Goal: Navigation & Orientation: Find specific page/section

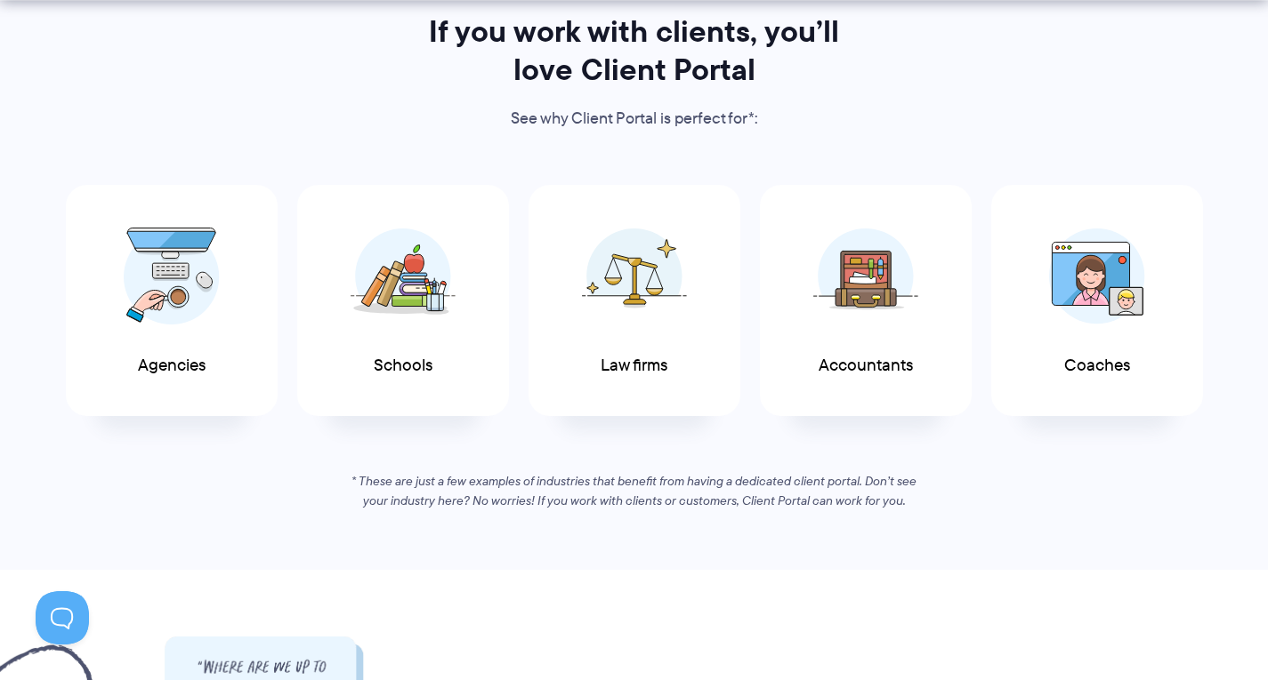
scroll to position [912, 0]
click at [850, 333] on span at bounding box center [865, 271] width 107 height 125
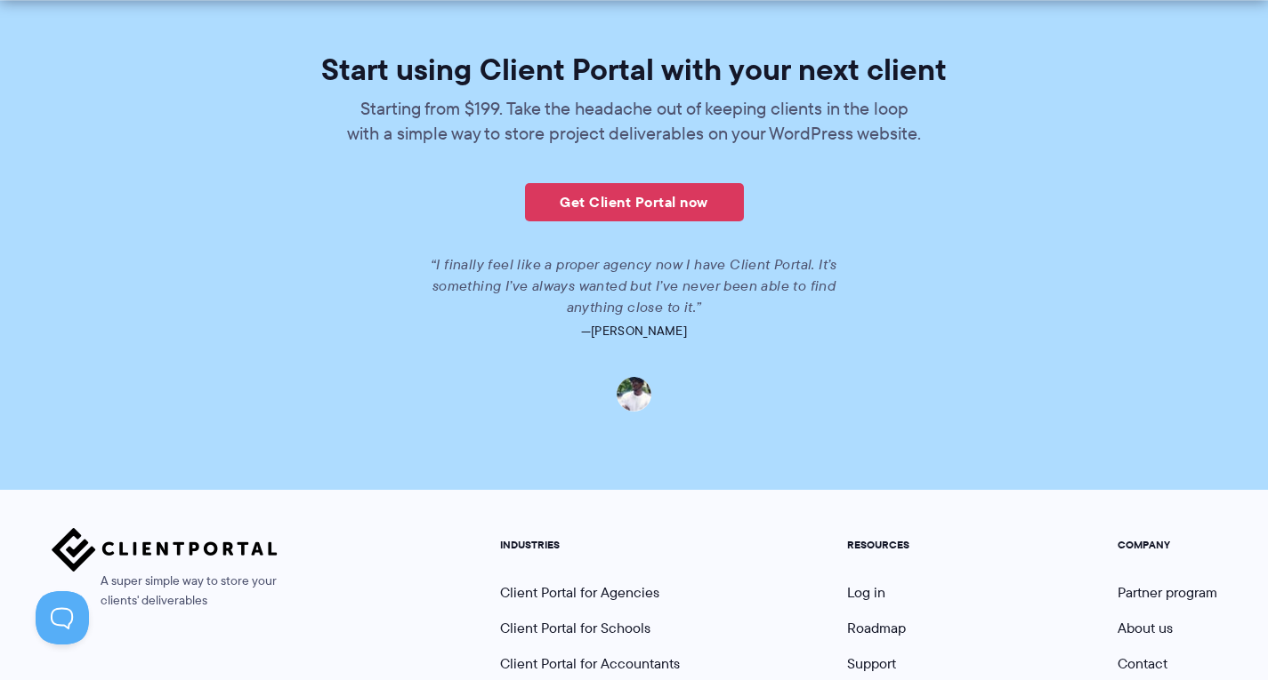
scroll to position [4119, 0]
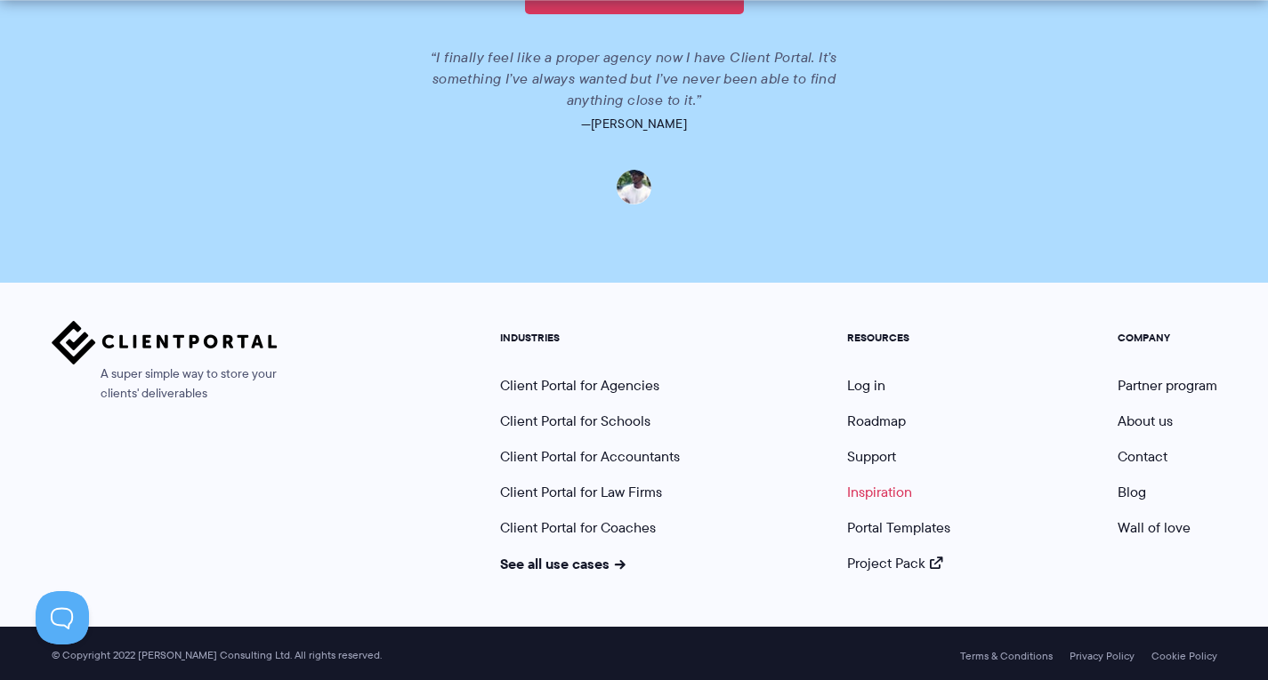
click at [881, 490] on link "Inspiration" at bounding box center [879, 492] width 65 height 20
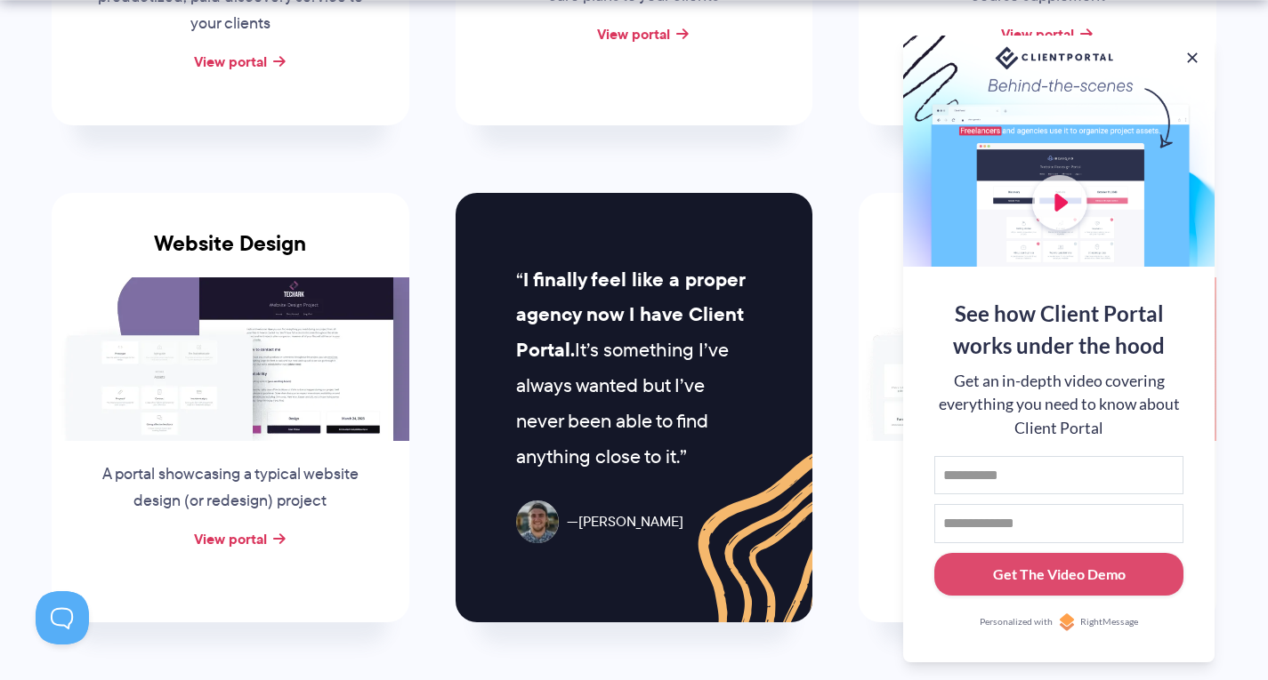
scroll to position [723, 0]
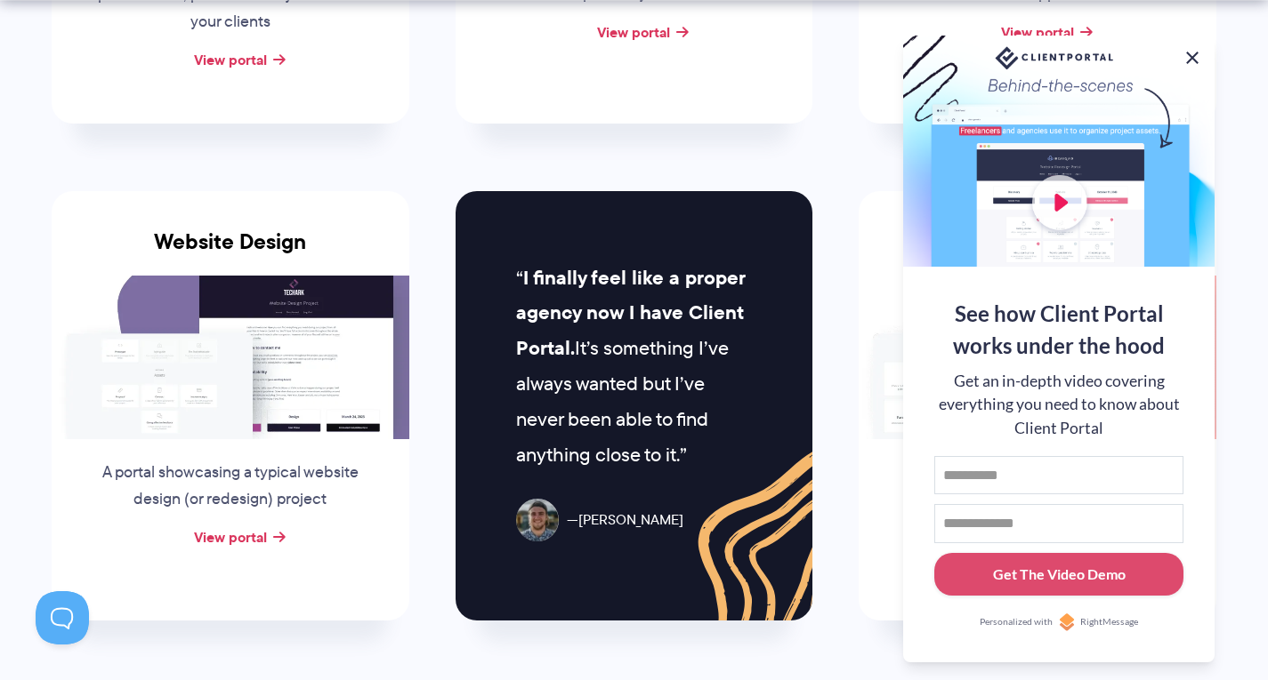
click at [1193, 52] on button at bounding box center [1191, 57] width 21 height 21
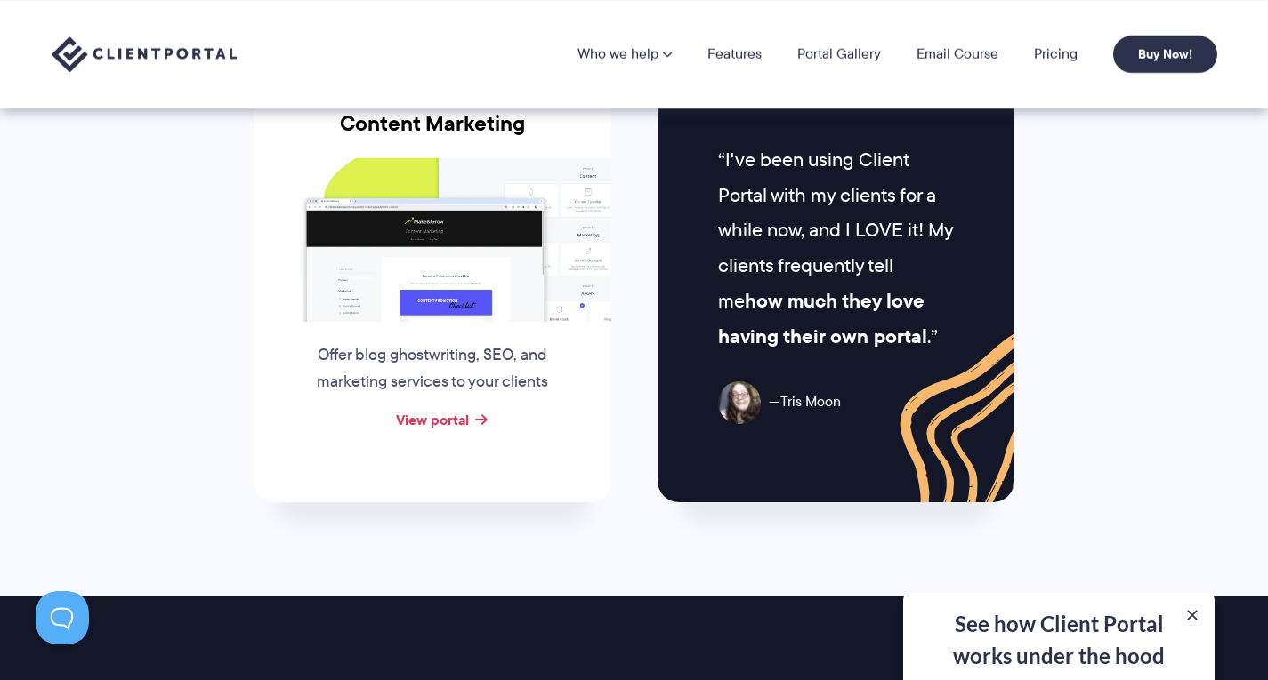
scroll to position [1836, 0]
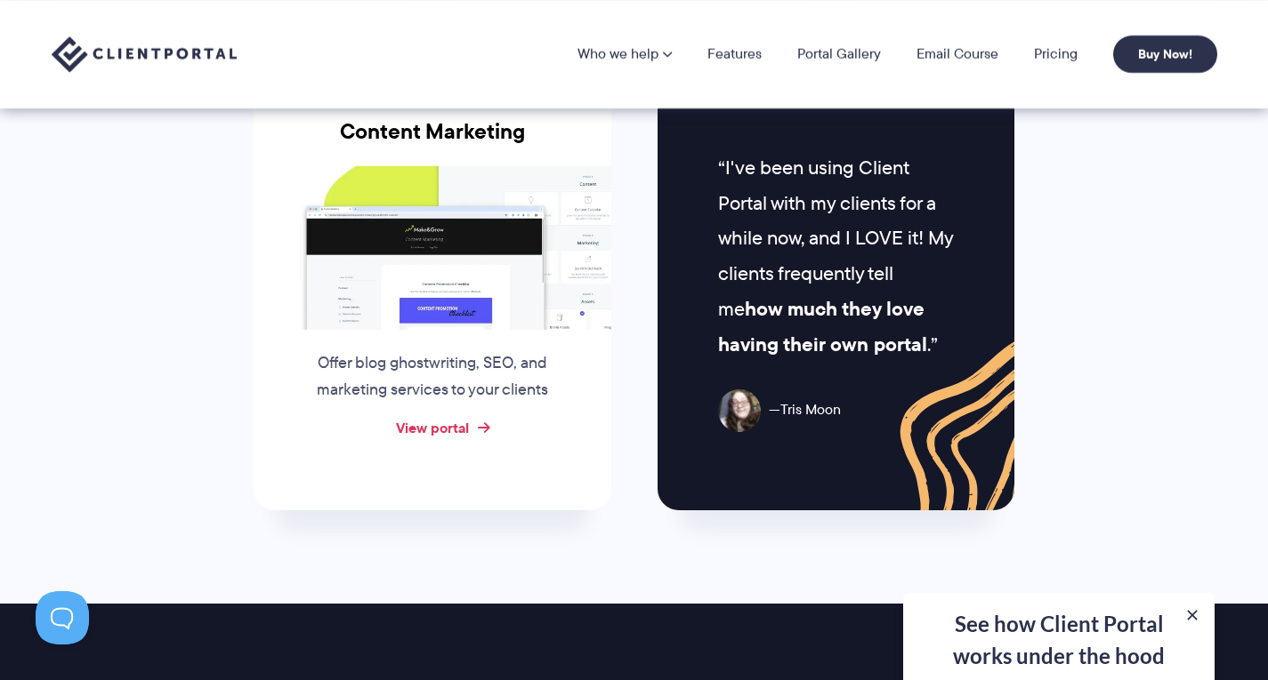
click at [452, 425] on link "View portal" at bounding box center [432, 427] width 73 height 21
